Goal: Check status

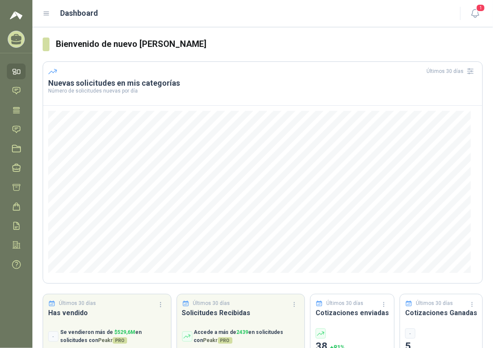
scroll to position [36, 0]
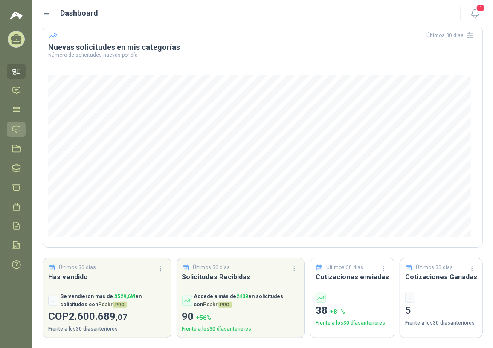
click at [17, 129] on icon at bounding box center [16, 129] width 9 height 9
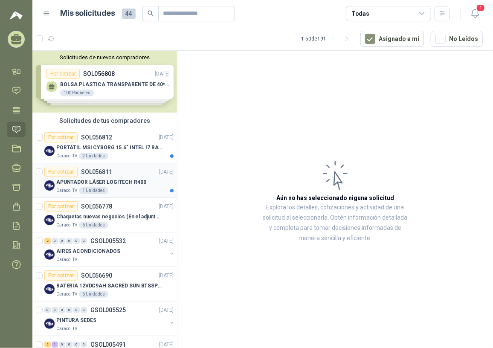
click at [121, 173] on div "Por cotizar SOL056811 [DATE]" at bounding box center [108, 172] width 129 height 10
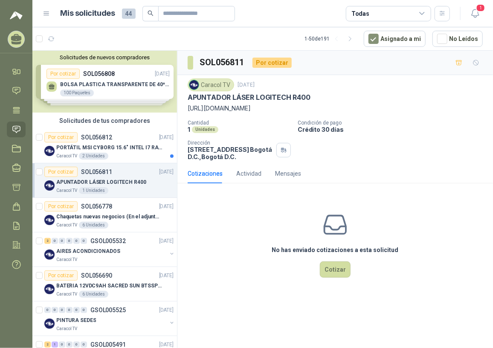
drag, startPoint x: 188, startPoint y: 107, endPoint x: 413, endPoint y: 119, distance: 225.3
click at [413, 113] on p "[URL][DOMAIN_NAME]" at bounding box center [335, 108] width 295 height 9
drag, startPoint x: 413, startPoint y: 119, endPoint x: 400, endPoint y: 118, distance: 12.8
copy p "[URL][DOMAIN_NAME]"
